Goal: Task Accomplishment & Management: Complete application form

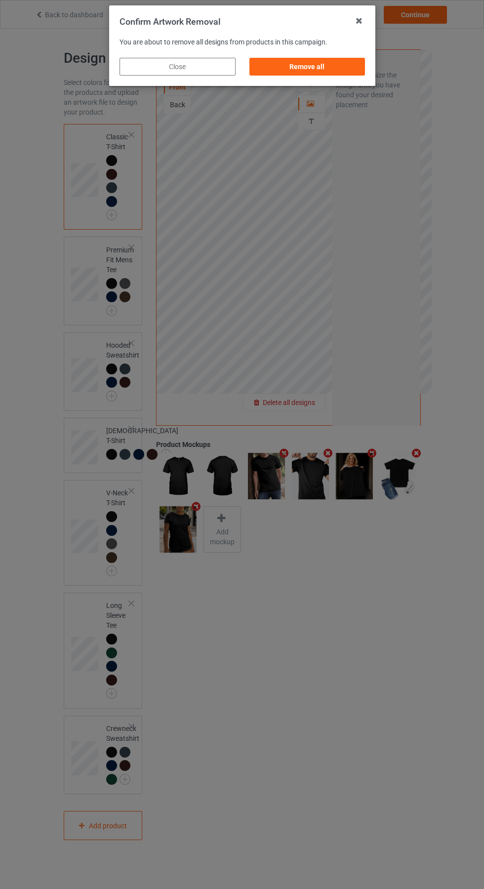
click at [303, 60] on div "Remove all" at bounding box center [307, 67] width 116 height 18
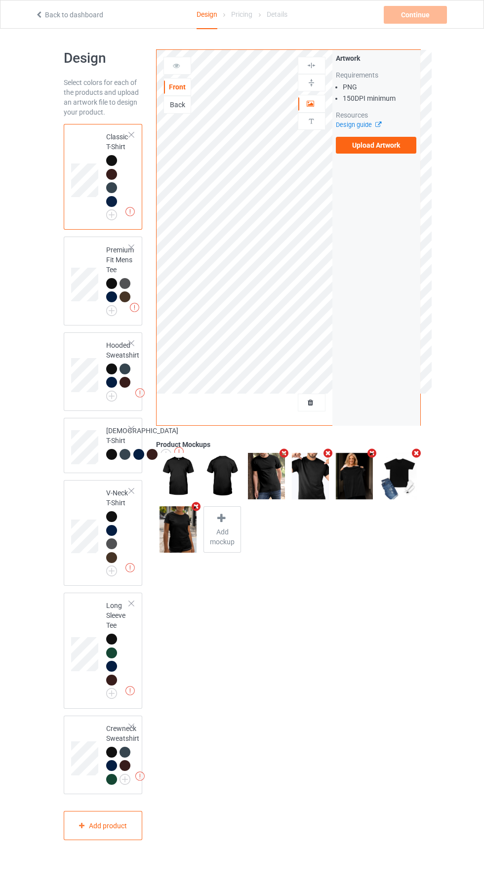
click at [381, 146] on label "Upload Artwork" at bounding box center [376, 145] width 81 height 17
click at [0, 0] on input "Upload Artwork" at bounding box center [0, 0] width 0 height 0
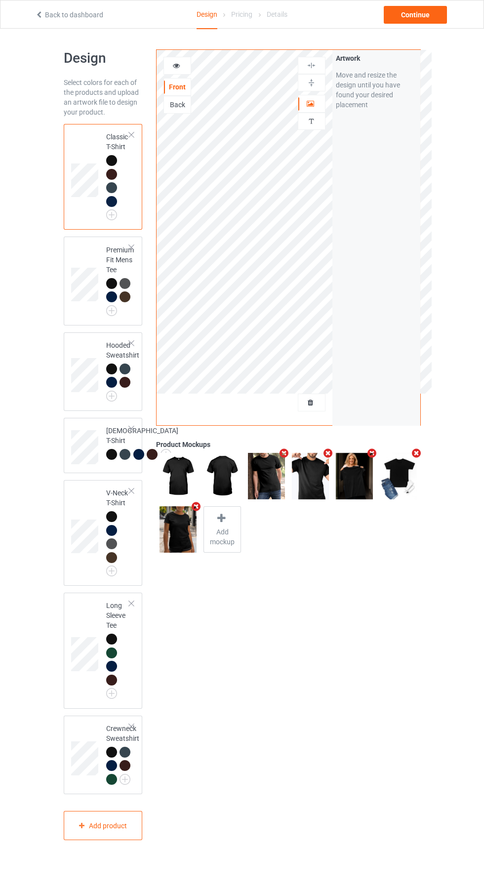
click at [0, 0] on img at bounding box center [0, 0] width 0 height 0
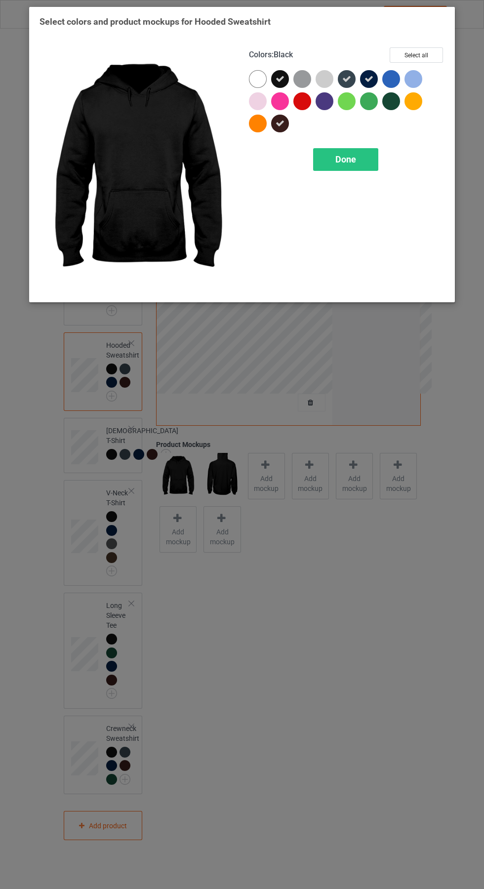
click at [350, 160] on span "Done" at bounding box center [345, 159] width 21 height 10
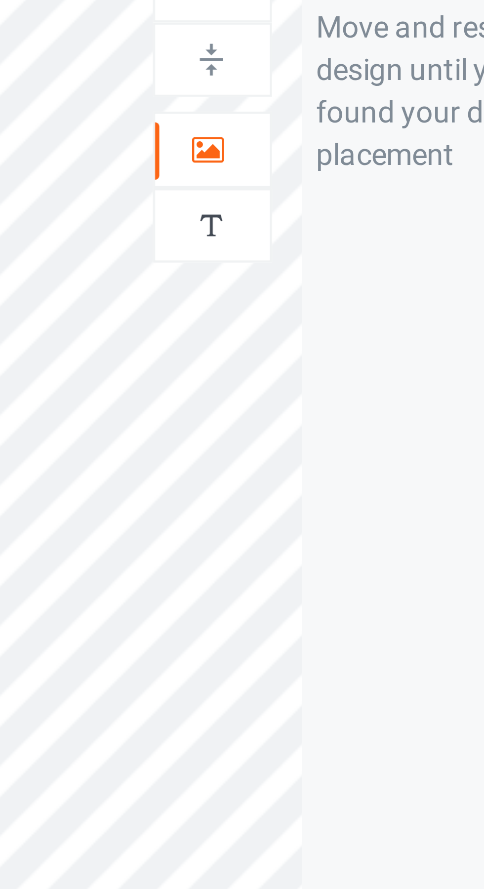
click at [313, 103] on icon at bounding box center [311, 102] width 8 height 7
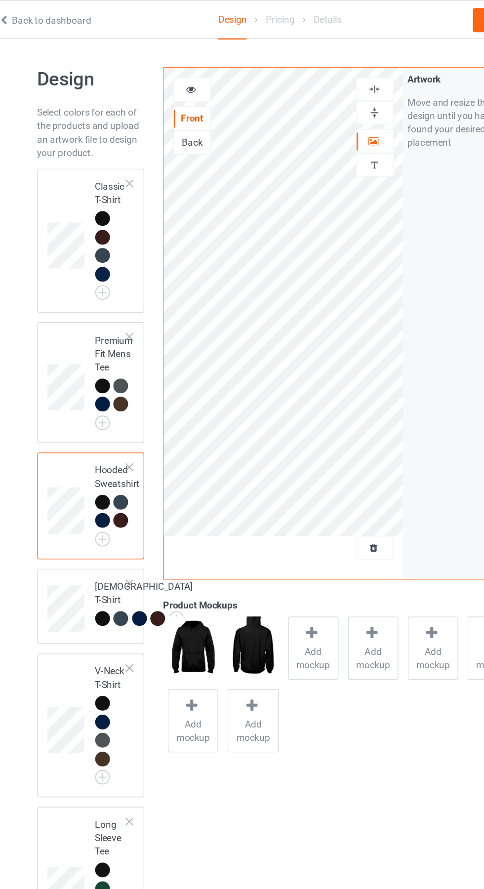
click at [0, 0] on img at bounding box center [0, 0] width 0 height 0
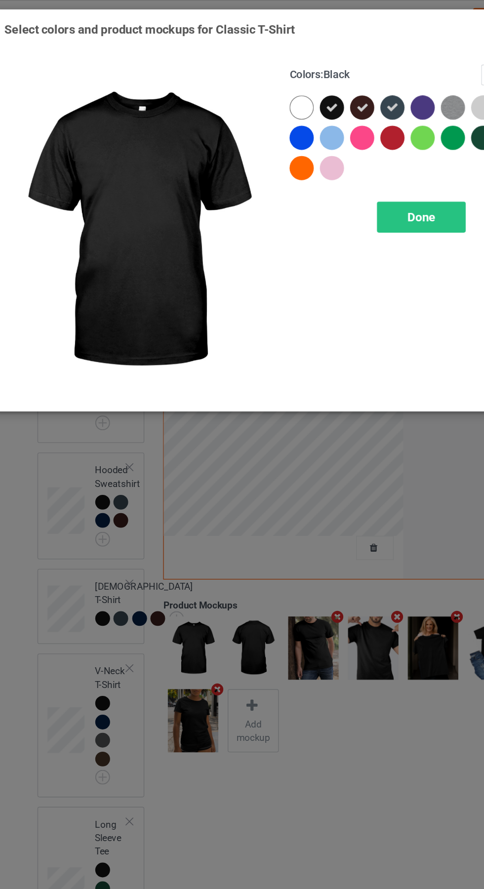
click at [353, 153] on div "Done" at bounding box center [345, 159] width 65 height 23
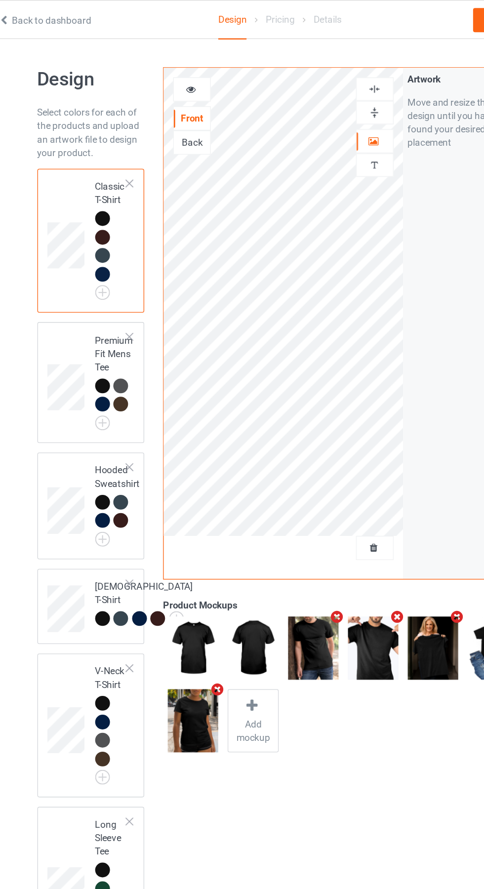
click at [176, 64] on icon at bounding box center [176, 64] width 8 height 7
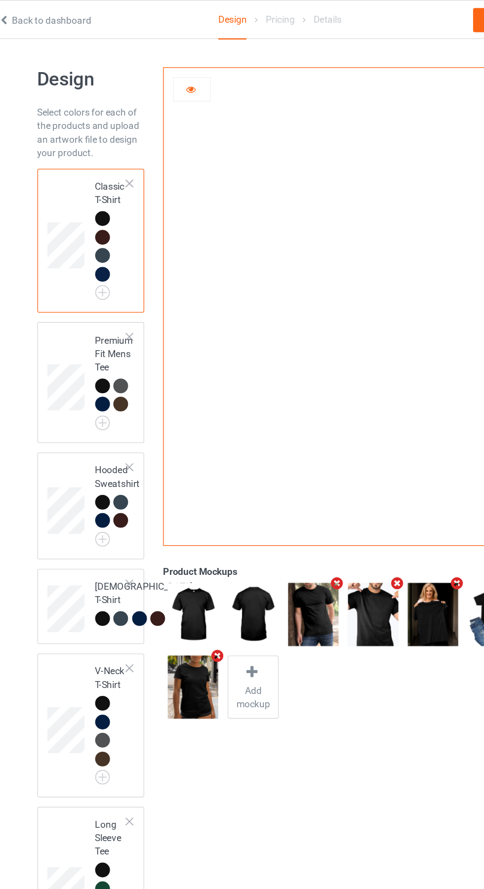
click at [178, 68] on icon at bounding box center [176, 64] width 8 height 7
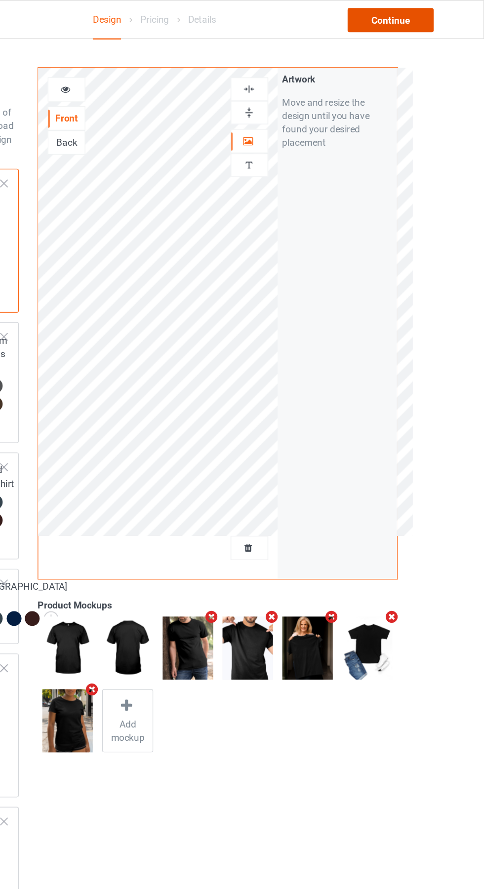
click at [431, 19] on div "Continue" at bounding box center [415, 15] width 63 height 18
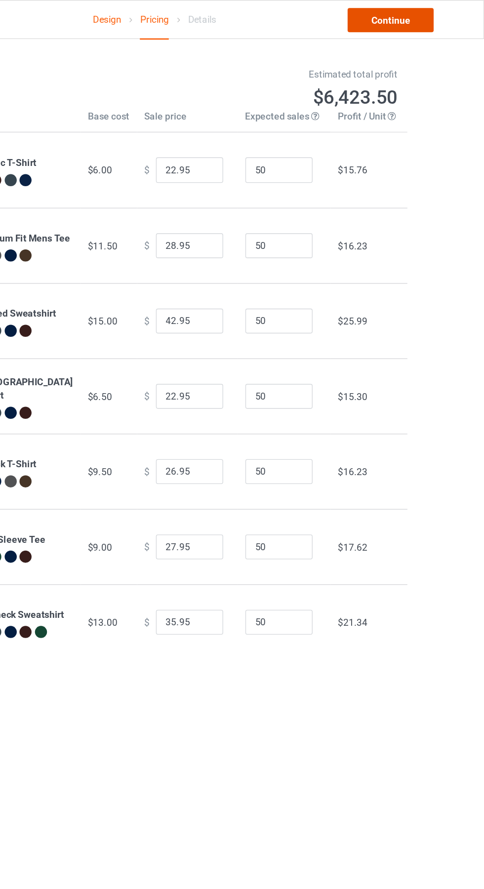
click at [421, 14] on link "Continue" at bounding box center [415, 15] width 63 height 18
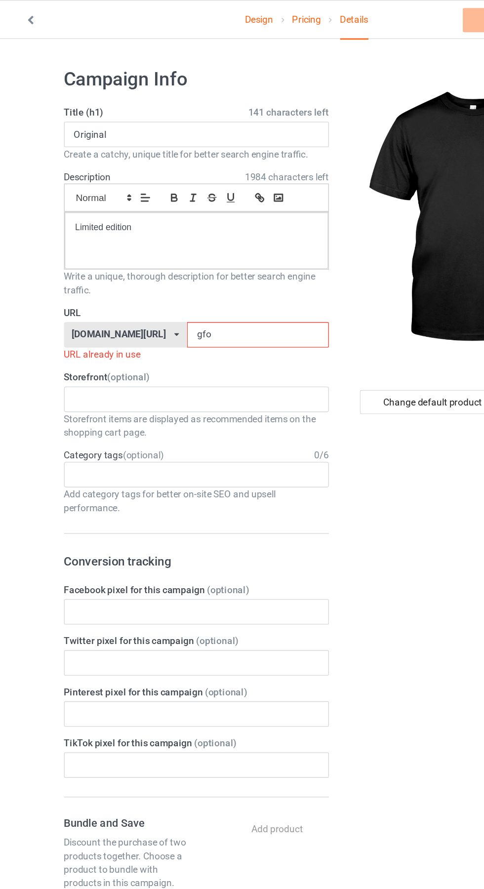
click at [177, 246] on input "gfo" at bounding box center [206, 246] width 104 height 19
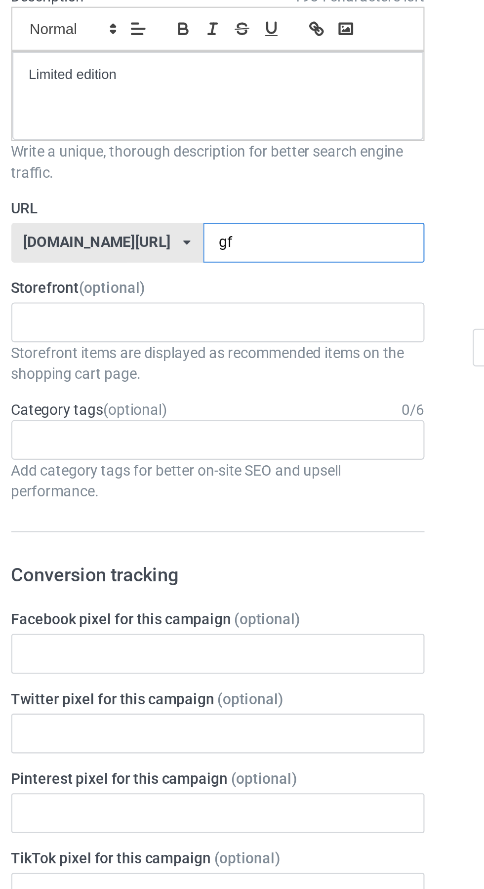
type input "g"
type input "Ycn"
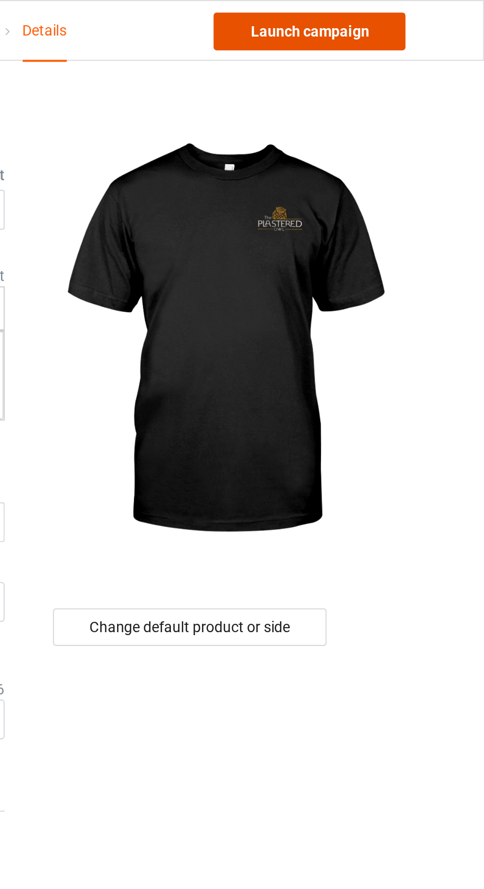
click at [422, 16] on link "Launch campaign" at bounding box center [402, 15] width 90 height 18
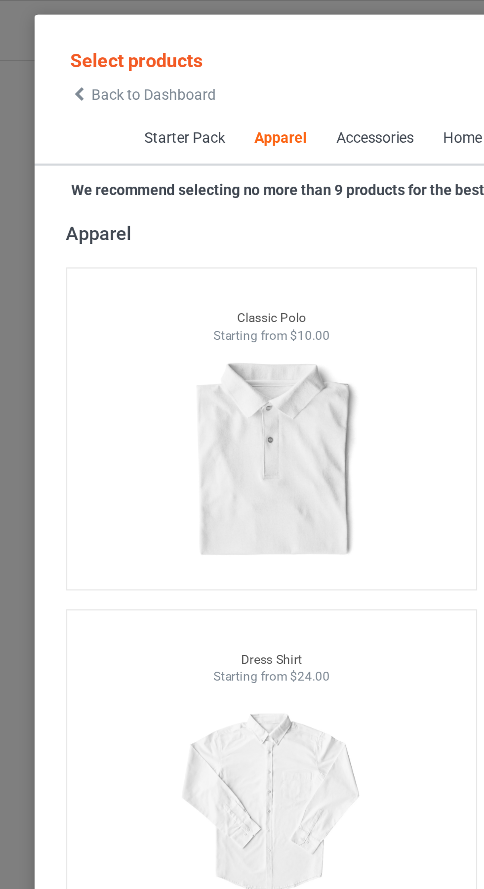
click at [58, 45] on span "Back to Dashboard" at bounding box center [85, 44] width 59 height 8
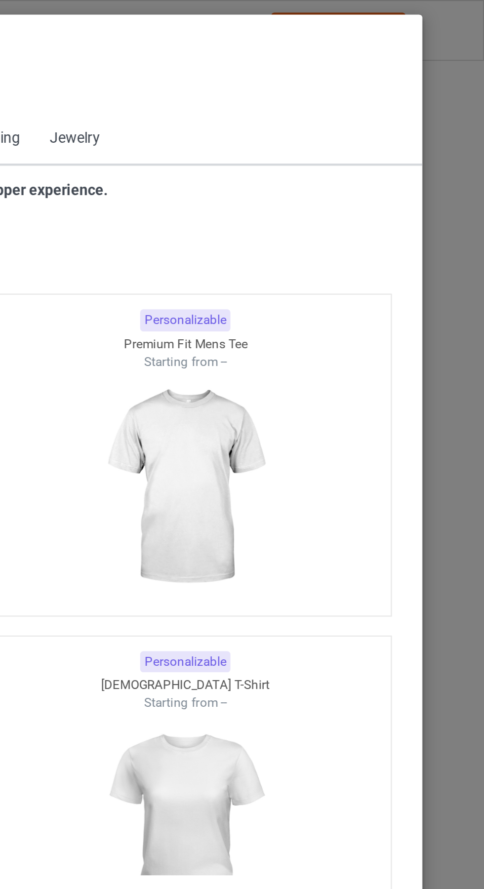
scroll to position [528, 0]
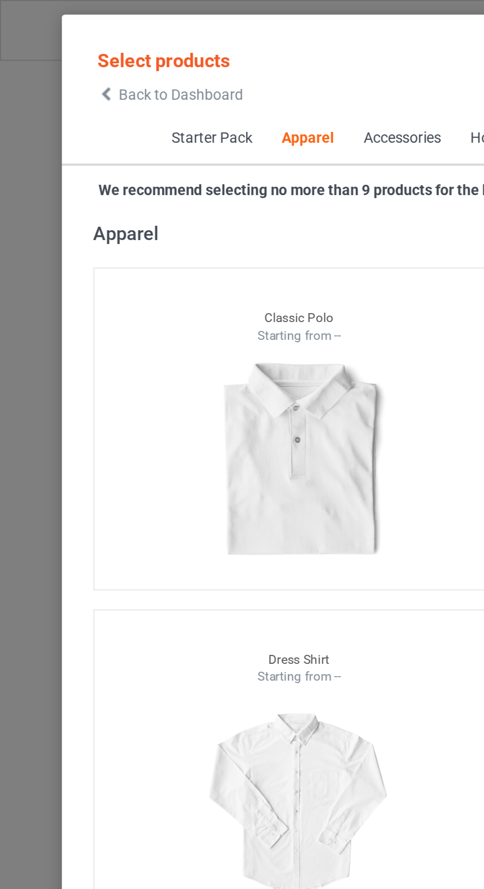
click at [50, 44] on icon at bounding box center [50, 44] width 8 height 7
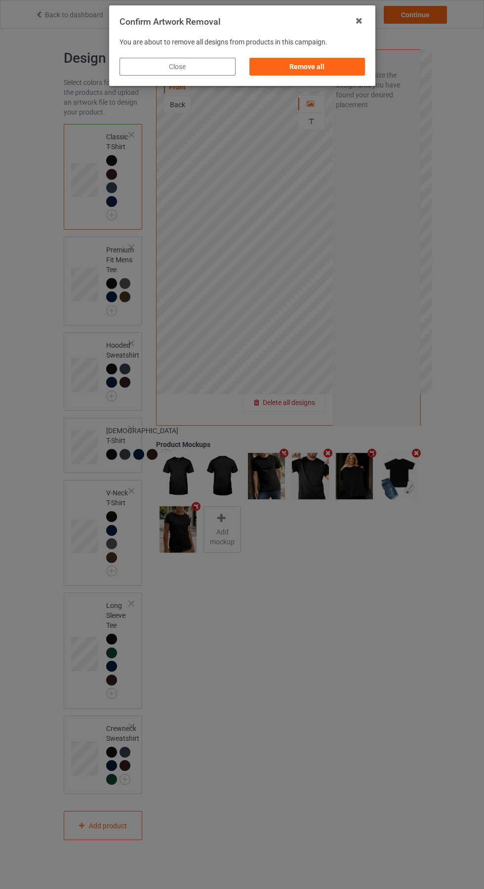
click at [312, 68] on div "Remove all" at bounding box center [307, 67] width 116 height 18
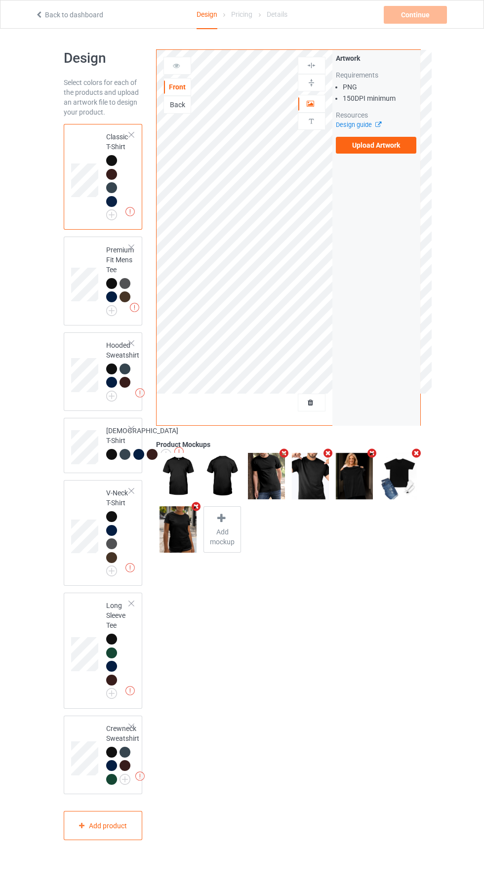
click at [398, 149] on label "Upload Artwork" at bounding box center [376, 145] width 81 height 17
click at [0, 0] on input "Upload Artwork" at bounding box center [0, 0] width 0 height 0
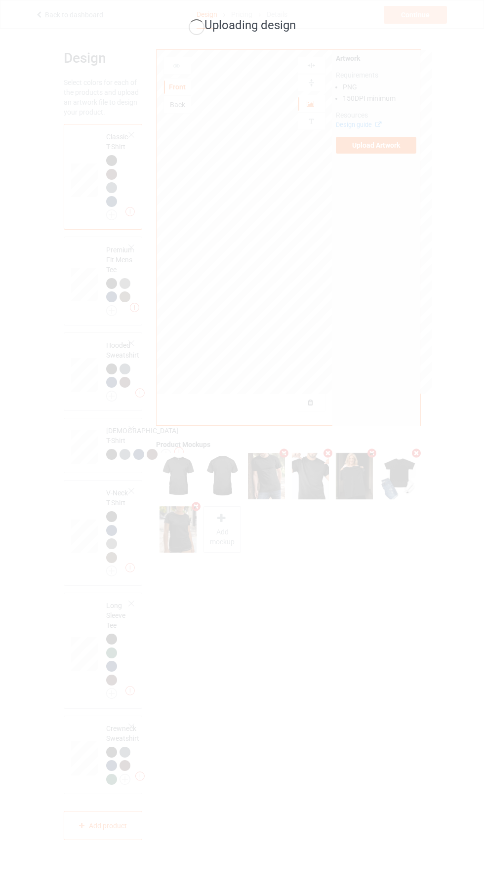
click at [364, 631] on div "Uploading design" at bounding box center [242, 444] width 484 height 889
click at [351, 617] on div "Uploading design" at bounding box center [242, 444] width 484 height 889
click at [320, 775] on div "Uploading design" at bounding box center [242, 444] width 484 height 889
click at [350, 773] on div "Uploading design" at bounding box center [242, 444] width 484 height 889
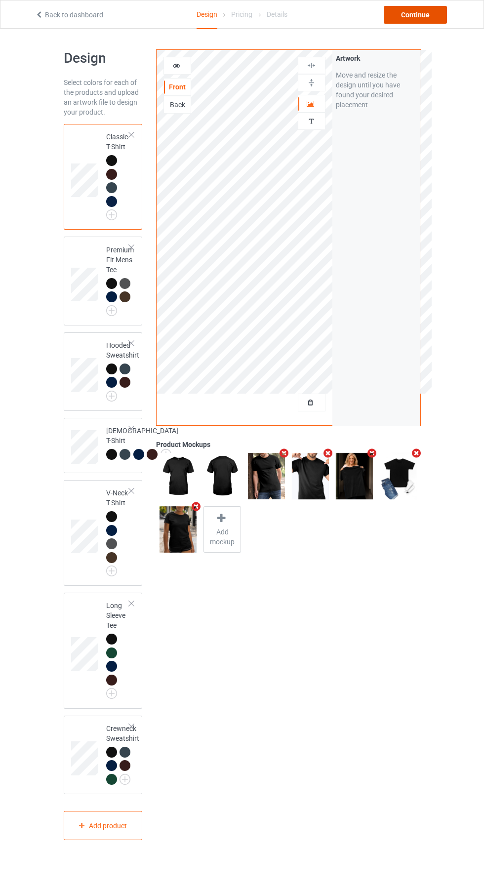
click at [423, 21] on div "Continue" at bounding box center [415, 15] width 63 height 18
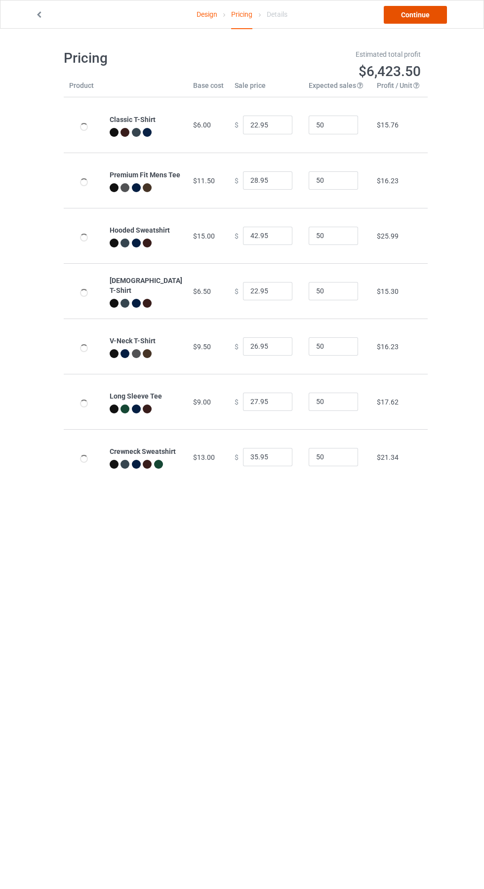
click at [427, 15] on link "Continue" at bounding box center [415, 15] width 63 height 18
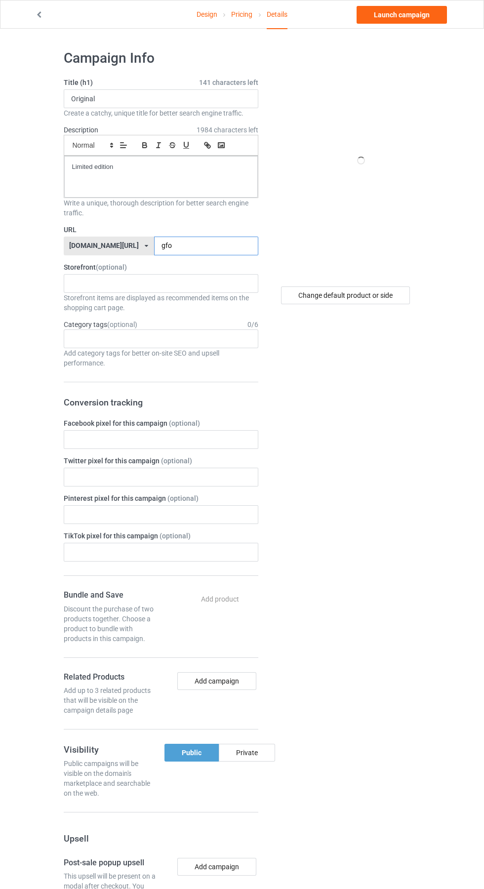
click at [185, 246] on input "gfo" at bounding box center [206, 246] width 104 height 19
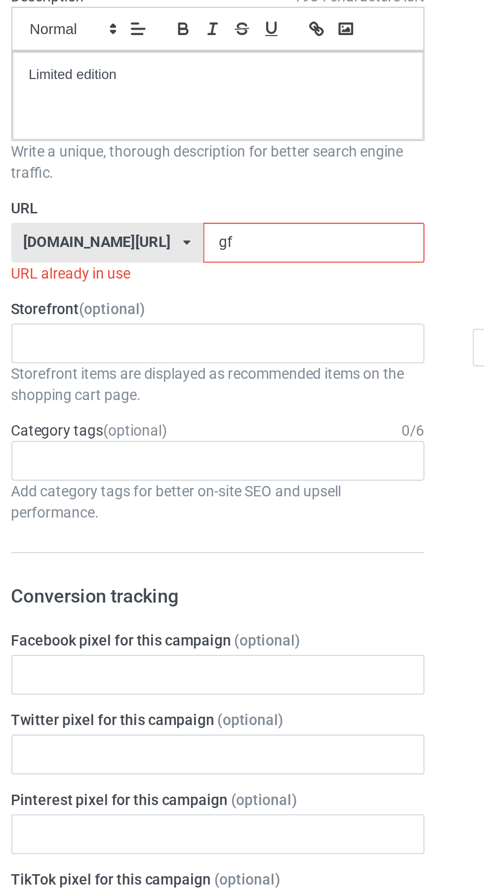
type input "g"
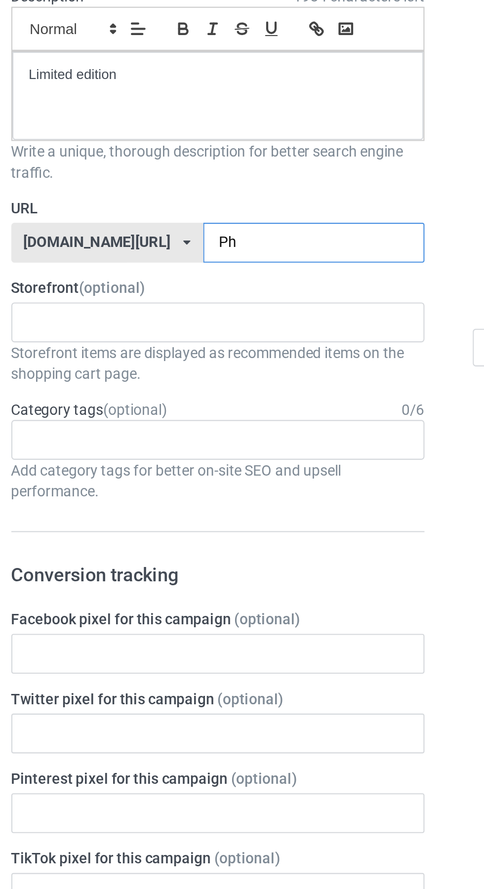
type input "Phe"
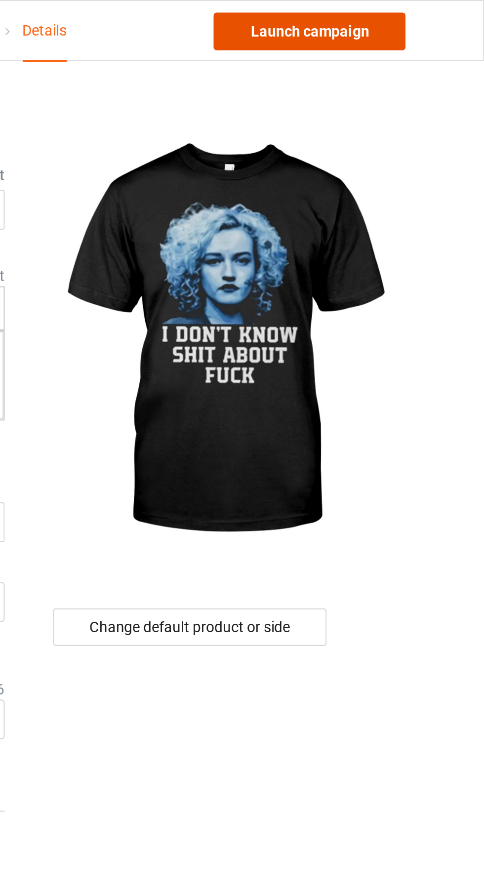
click at [423, 18] on link "Launch campaign" at bounding box center [402, 15] width 90 height 18
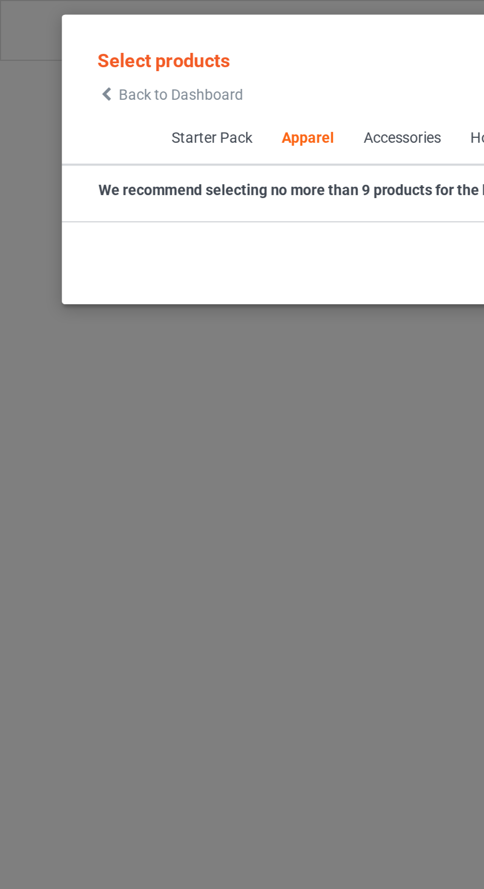
click at [57, 44] on span "Back to Dashboard" at bounding box center [85, 44] width 59 height 8
